Goal: Information Seeking & Learning: Learn about a topic

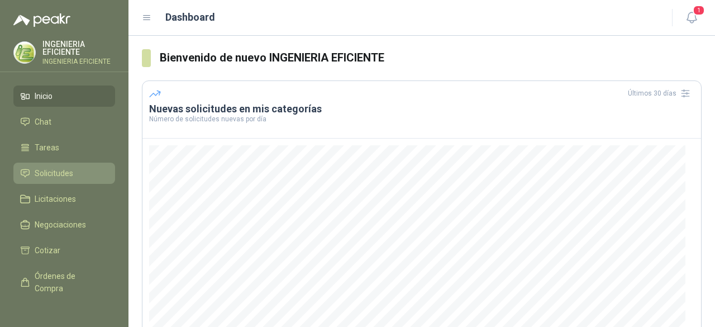
click at [65, 178] on span "Solicitudes" at bounding box center [54, 173] width 39 height 12
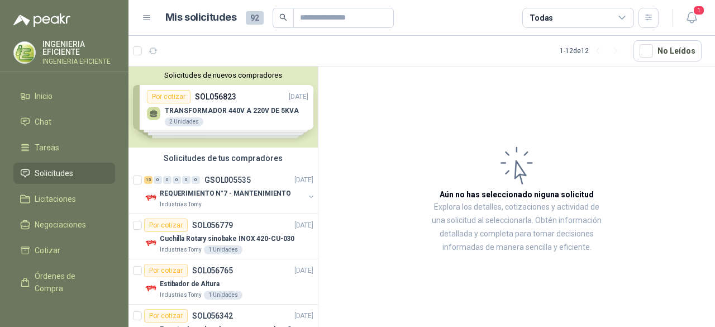
drag, startPoint x: 275, startPoint y: 200, endPoint x: 365, endPoint y: 216, distance: 91.2
click at [275, 200] on div "Industrias Tomy" at bounding box center [232, 204] width 145 height 9
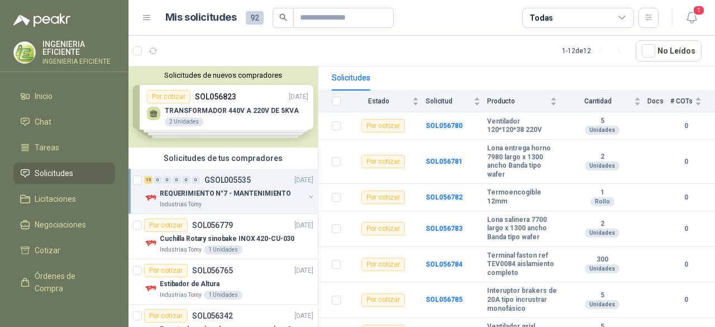
scroll to position [112, 0]
click at [261, 239] on p "Cuchilla Rotary sinobake INOX 420-CU-030" at bounding box center [227, 238] width 135 height 11
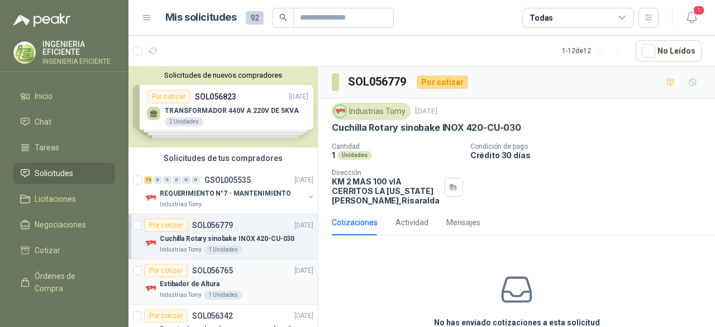
click at [281, 292] on div "Industrias Tomy 1 Unidades" at bounding box center [237, 294] width 154 height 9
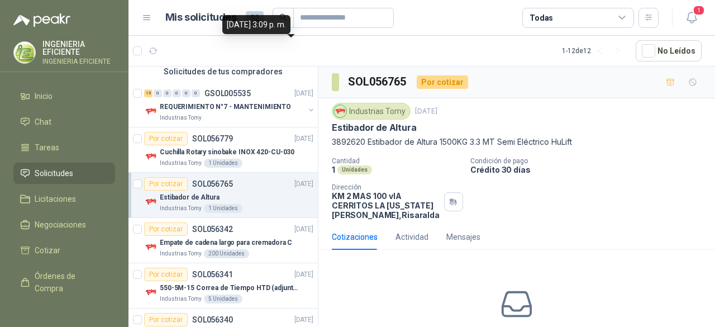
scroll to position [223, 0]
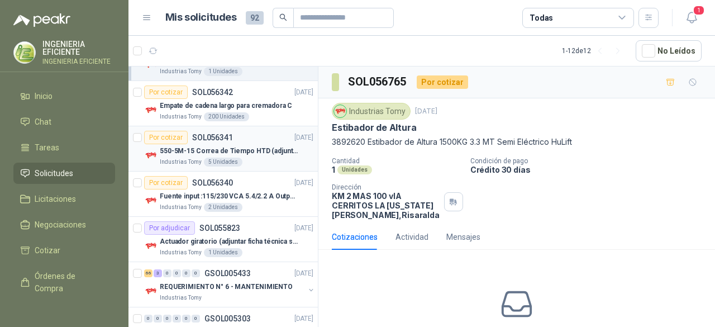
click at [294, 139] on p "[DATE]" at bounding box center [303, 137] width 19 height 11
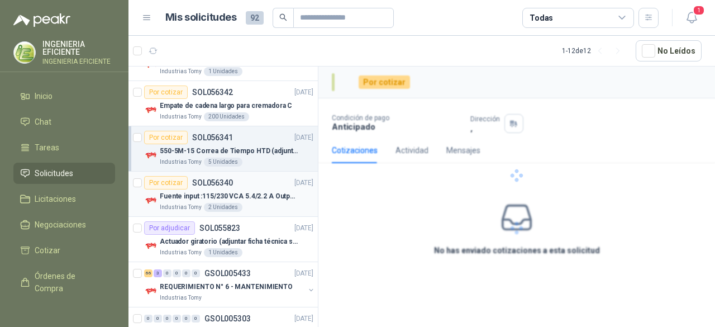
click at [272, 191] on p "Fuente input :115/230 VCA 5.4/2.2 A Output: 24 VDC 10 A 47-63 Hz" at bounding box center [229, 196] width 139 height 11
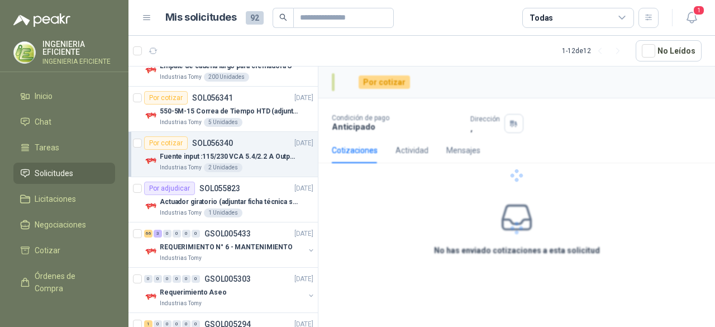
scroll to position [279, 0]
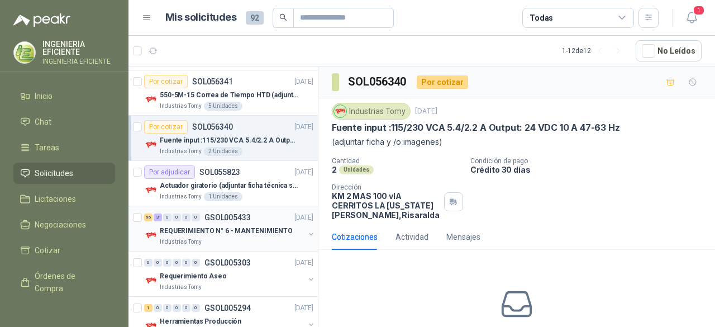
click at [265, 239] on div "Industrias Tomy" at bounding box center [232, 241] width 145 height 9
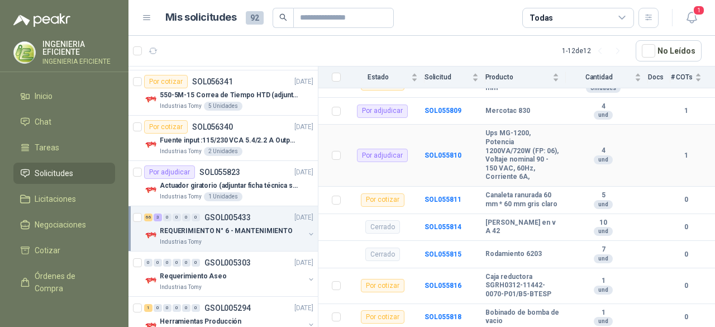
scroll to position [2765, 0]
click at [229, 277] on div "Requerimiento Aseo" at bounding box center [232, 275] width 145 height 13
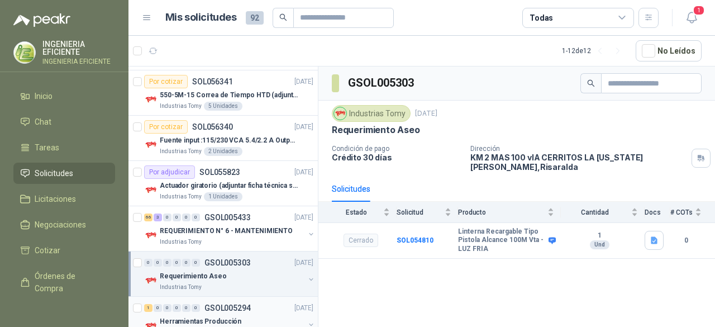
click at [171, 309] on div "1 0 0 0 0 0" at bounding box center [172, 308] width 56 height 8
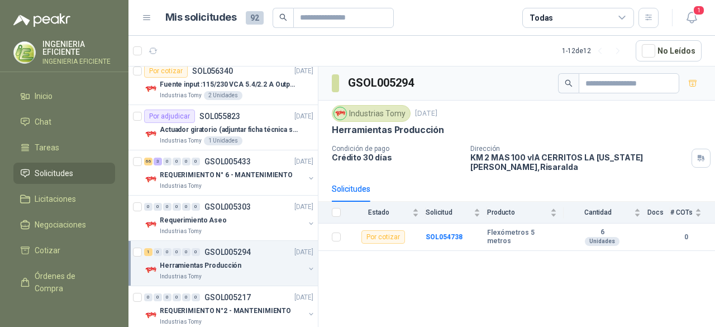
scroll to position [391, 0]
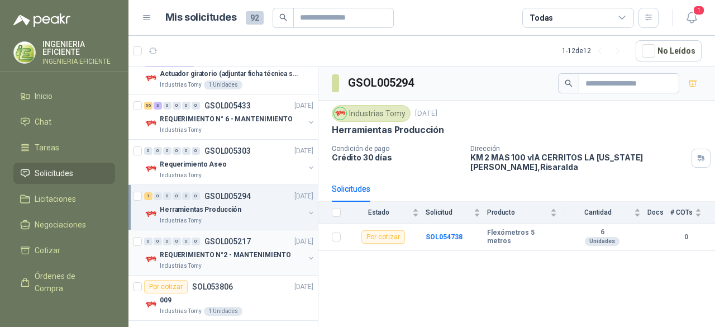
click at [283, 270] on div "0 0 0 0 0 0 GSOL005217 29/08/25 REQUERIMIENTO N°2 - MANTENIMIENTO Industrias To…" at bounding box center [222, 252] width 189 height 45
click at [251, 253] on p "REQUERIMIENTO N°2 - MANTENIMIENTO" at bounding box center [225, 255] width 131 height 11
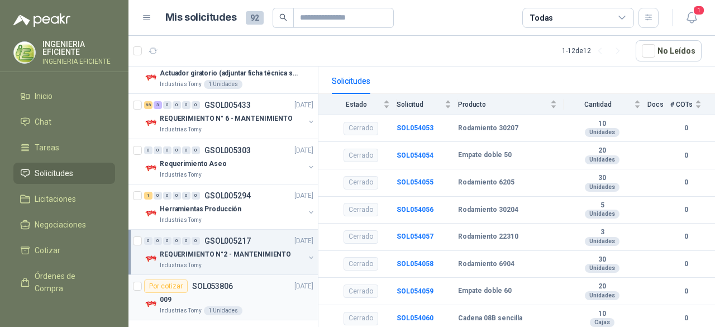
scroll to position [394, 0]
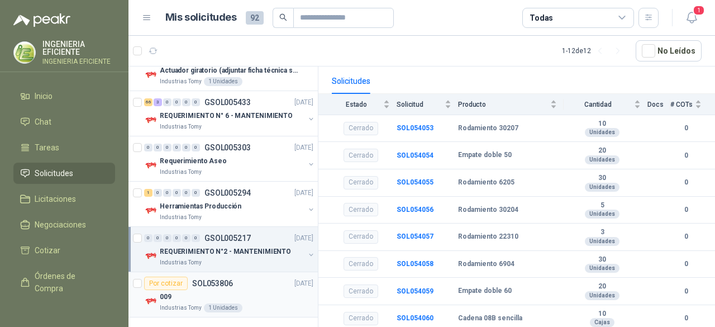
click at [274, 290] on div "009" at bounding box center [237, 296] width 154 height 13
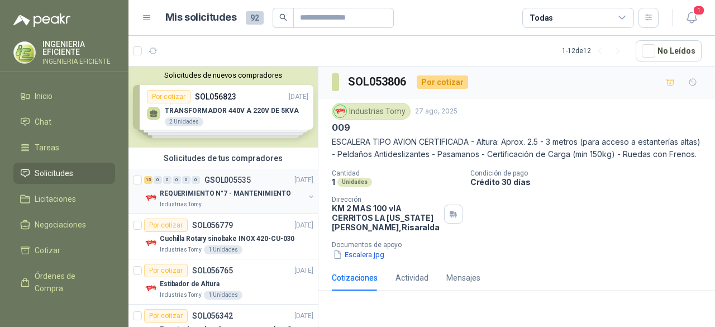
click at [255, 200] on div "Industrias Tomy" at bounding box center [232, 204] width 145 height 9
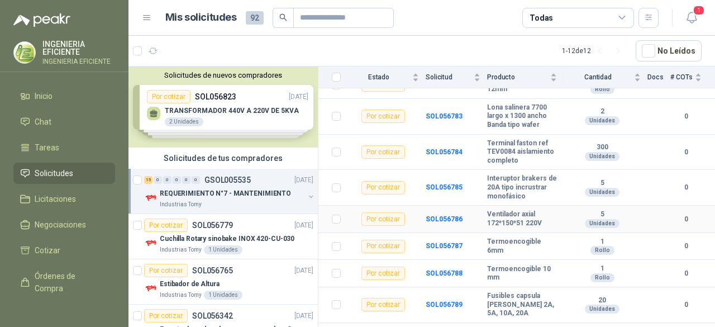
scroll to position [400, 0]
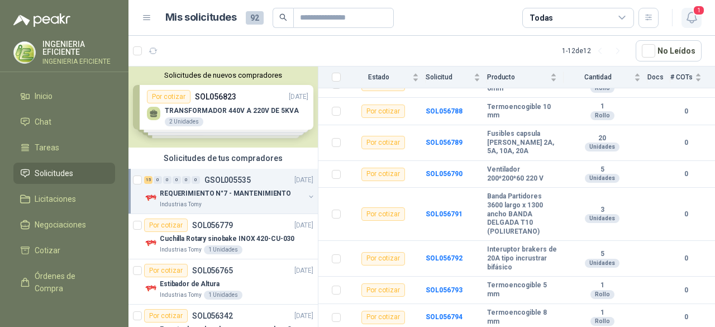
click at [695, 13] on span "1" at bounding box center [698, 10] width 12 height 11
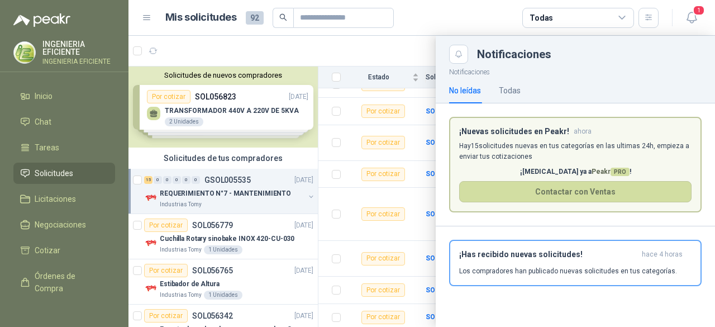
click at [539, 147] on p "Hay 15 solicitudes nuevas en tus categorías en las ultimas 24h, empieza a envia…" at bounding box center [575, 151] width 232 height 21
click at [516, 82] on div "Todas" at bounding box center [510, 91] width 22 height 26
click at [475, 96] on div "No leídas" at bounding box center [465, 91] width 32 height 26
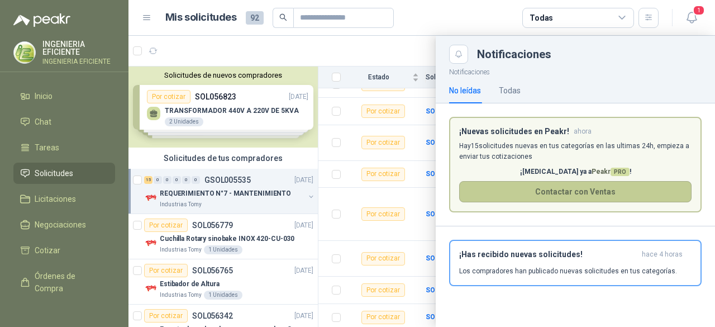
click at [540, 187] on button "Contactar con Ventas" at bounding box center [575, 191] width 232 height 21
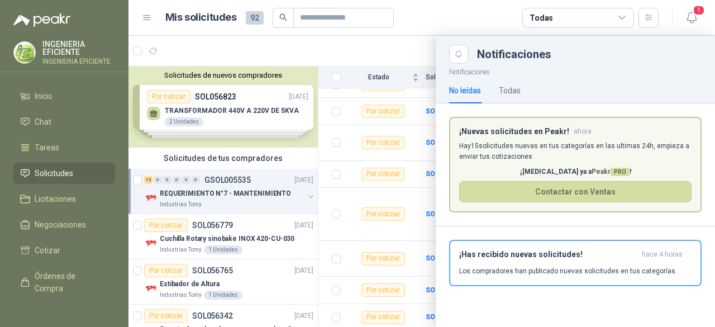
click at [465, 12] on article "Mis solicitudes 92 Todas" at bounding box center [412, 18] width 494 height 20
click at [350, 56] on div at bounding box center [421, 181] width 586 height 291
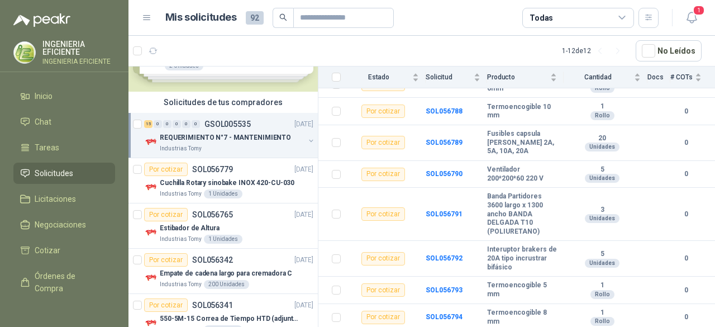
scroll to position [0, 0]
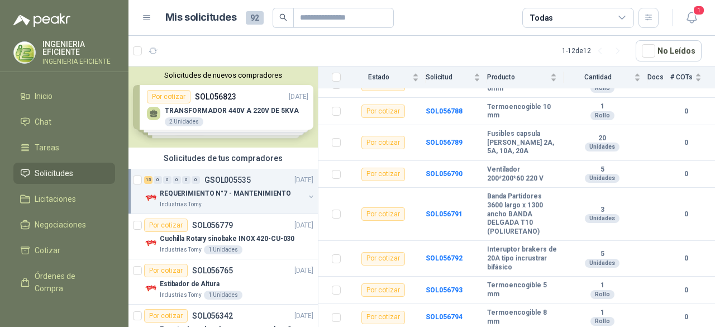
click at [258, 204] on div "Industrias Tomy" at bounding box center [232, 204] width 145 height 9
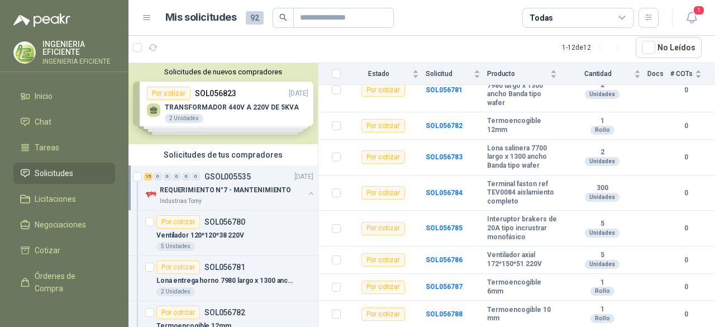
scroll to position [176, 0]
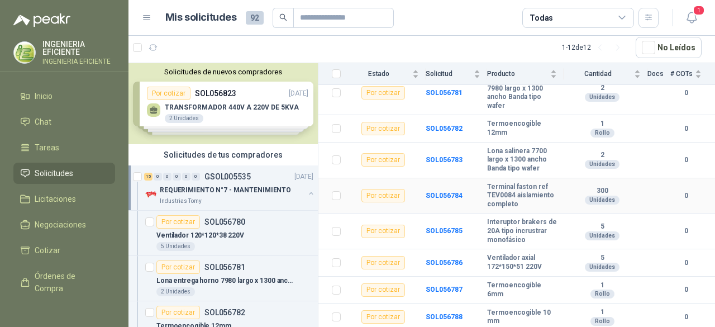
click at [553, 205] on td "Terminal faston ref TEV0084 aislamiento completo" at bounding box center [525, 196] width 76 height 36
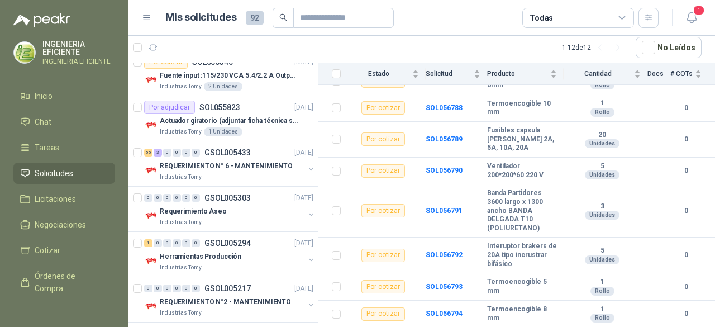
scroll to position [1070, 0]
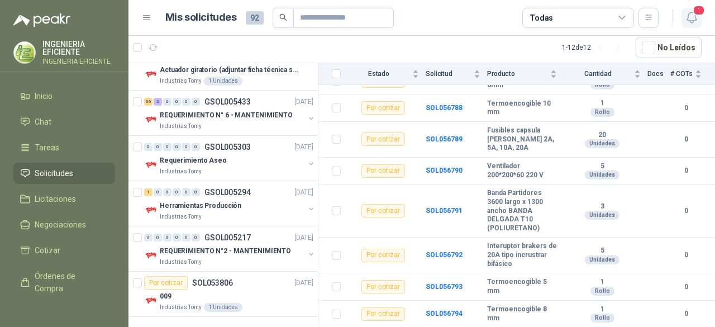
click at [690, 17] on icon "button" at bounding box center [692, 18] width 14 height 14
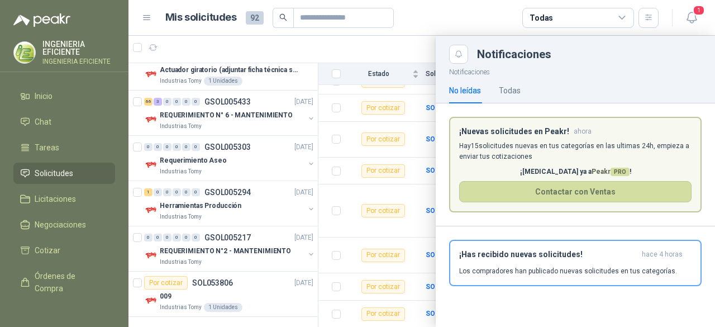
click at [595, 128] on header "¡Nuevas solicitudes en Peakr! ahora" at bounding box center [575, 131] width 232 height 9
click at [609, 262] on div "¡Has recibido nuevas solicitudes! hace 4 horas Los compradores han publicado nu…" at bounding box center [575, 263] width 232 height 26
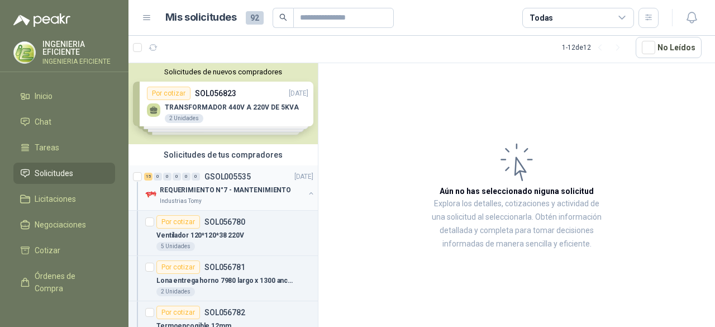
click at [307, 189] on button "button" at bounding box center [311, 193] width 9 height 9
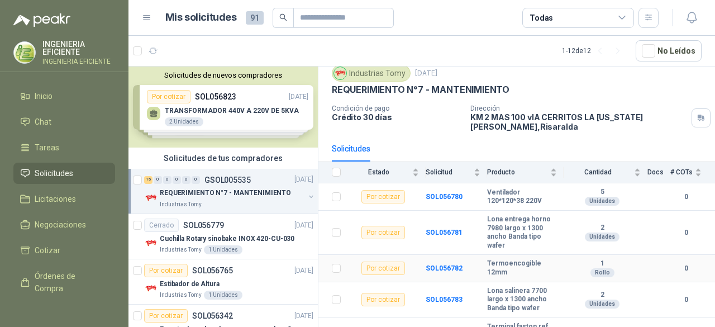
scroll to position [56, 0]
